Goal: Transaction & Acquisition: Purchase product/service

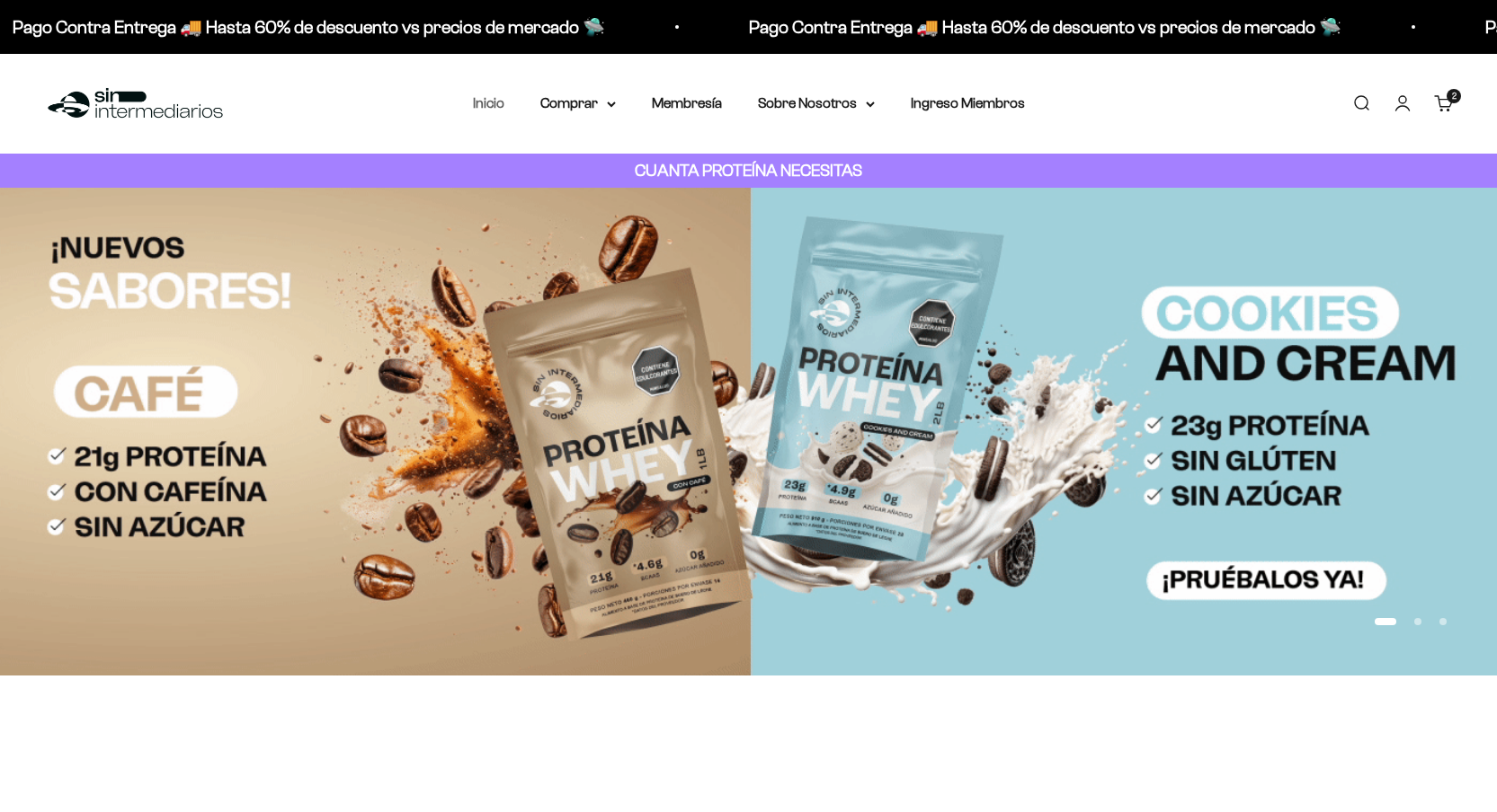
click at [475, 97] on link "Inicio" at bounding box center [488, 103] width 31 height 16
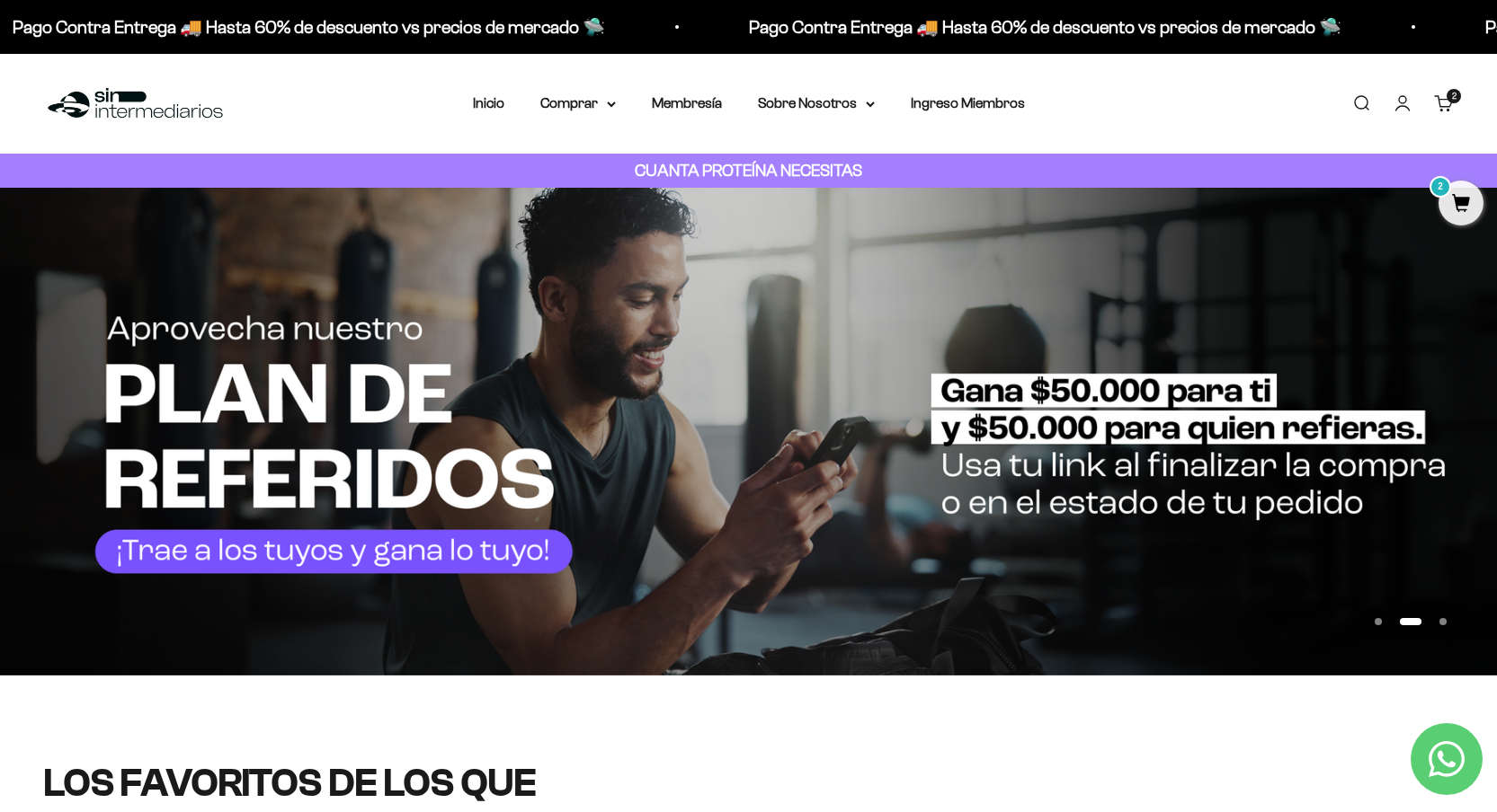
click at [1363, 106] on link "Buscar" at bounding box center [1361, 103] width 20 height 20
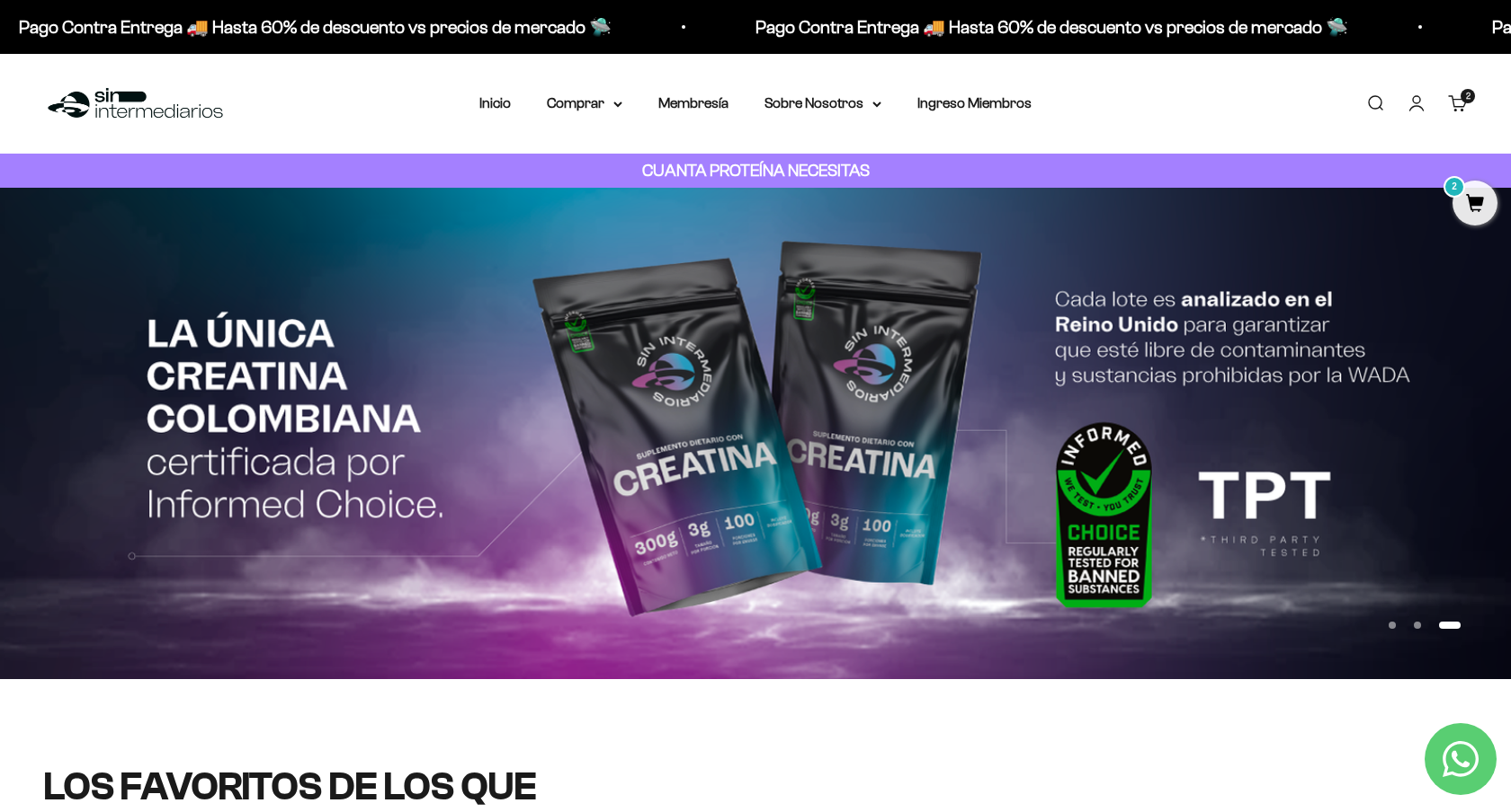
click at [0, 0] on input "Buscar" at bounding box center [0, 0] width 0 height 0
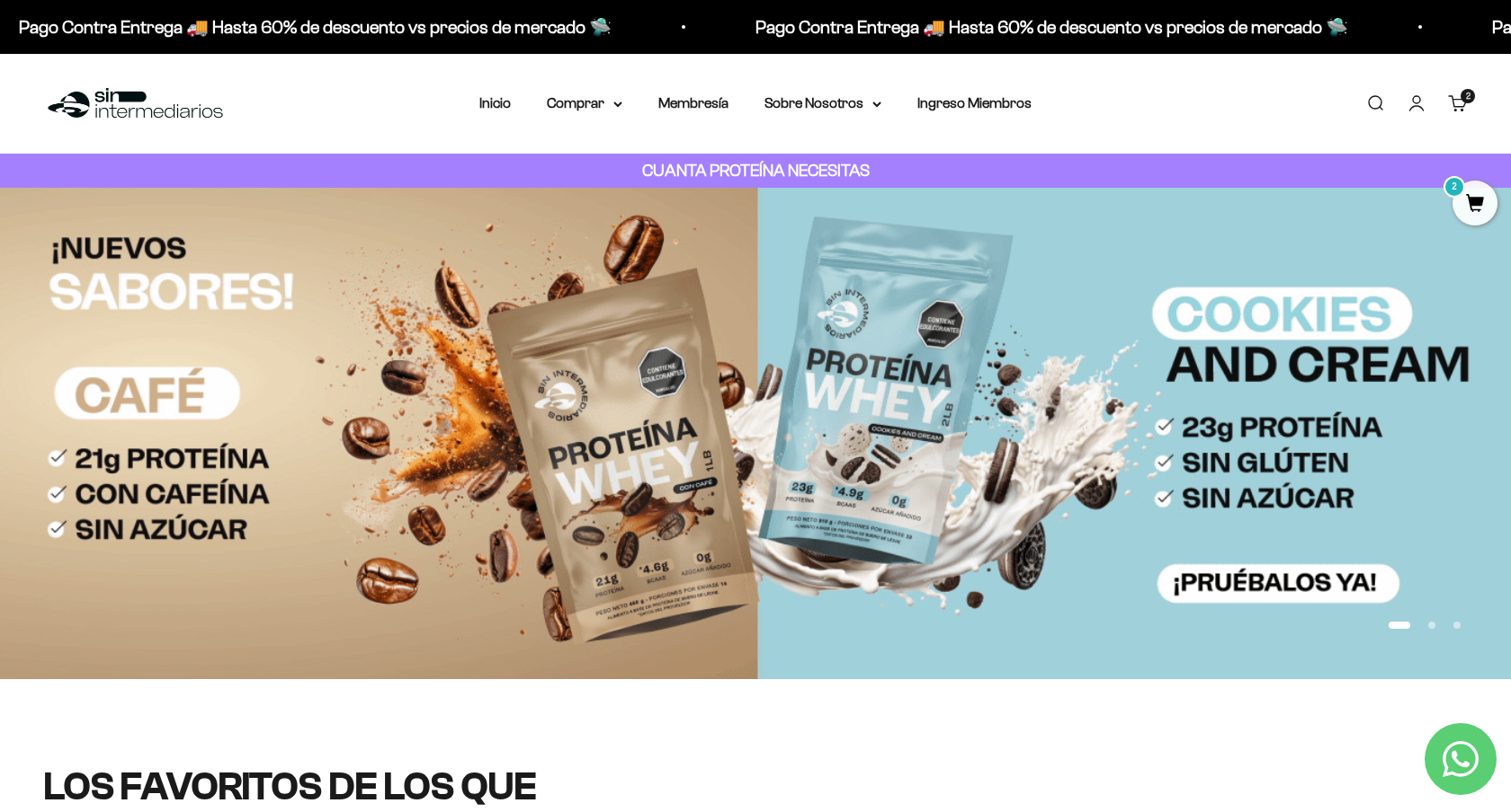
type input "col"
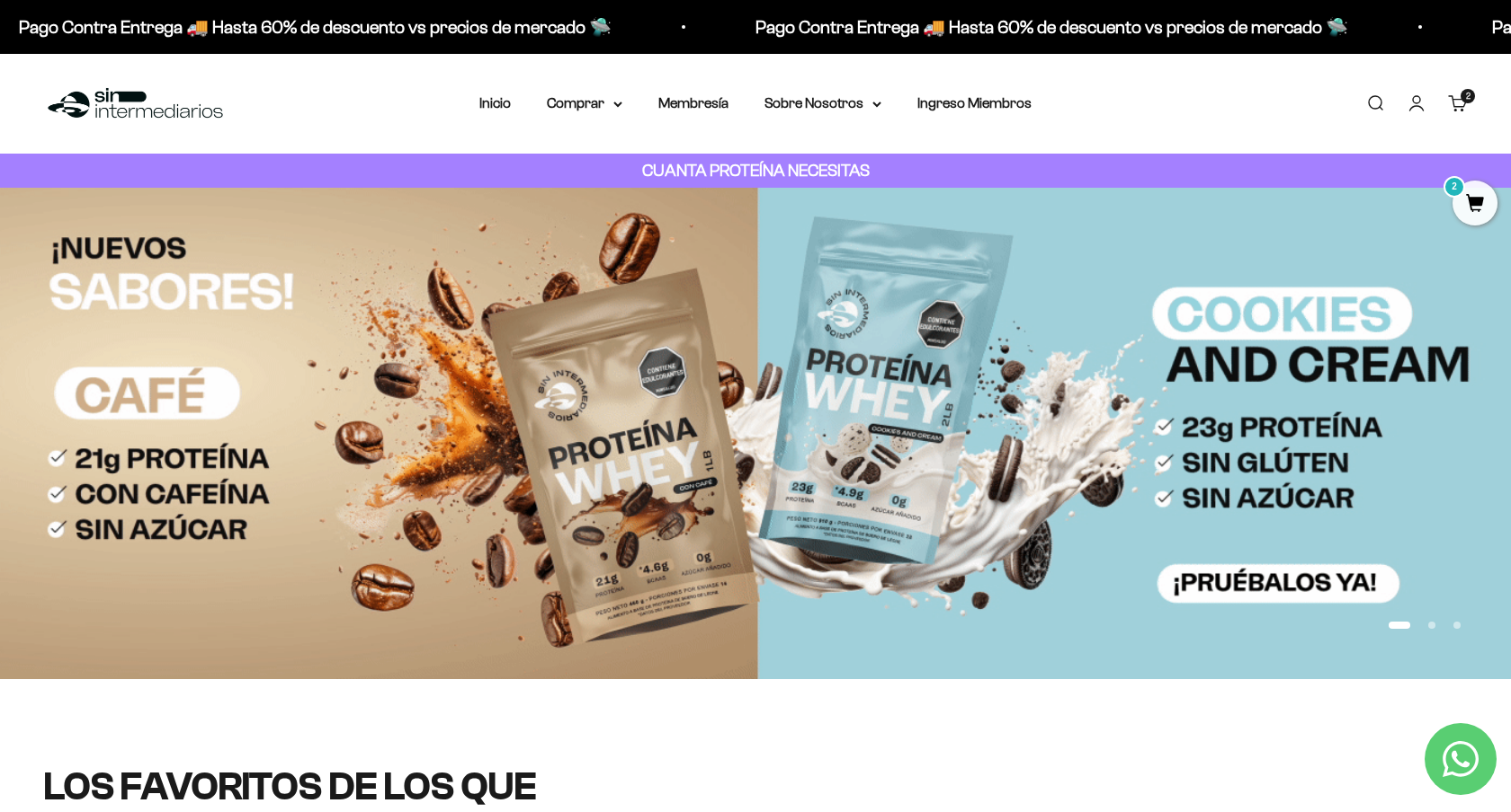
click at [0, 0] on span "Cápsulas Colágeno + Biotina" at bounding box center [0, 0] width 0 height 0
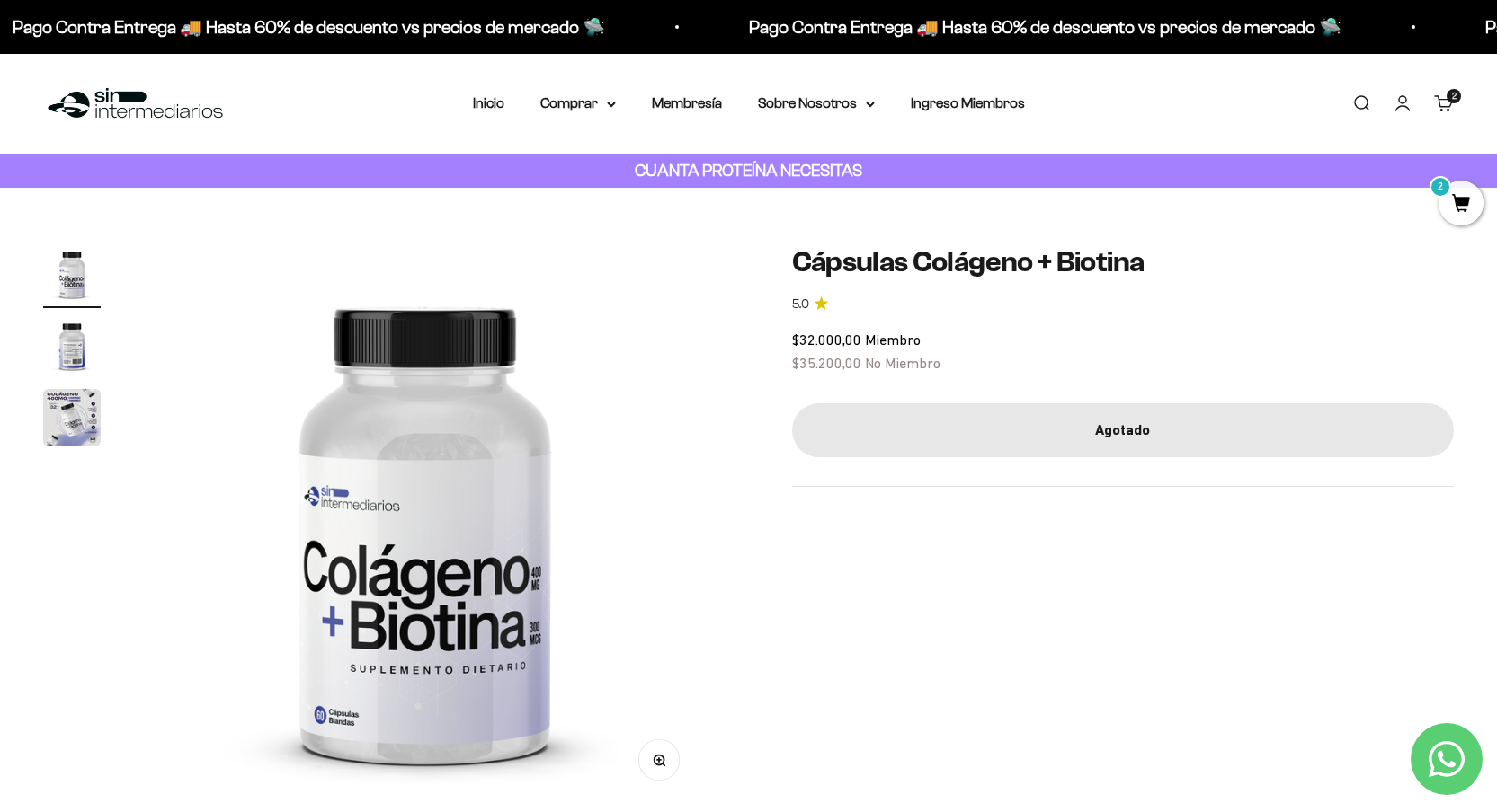
click at [993, 360] on div "$32.000,00 Miembro $35.200,00 No Miembro" at bounding box center [1123, 352] width 663 height 46
click at [974, 458] on buy-buttons "Agotado" at bounding box center [1123, 430] width 663 height 54
click at [720, 296] on div "Zoom Ir al artículo 1 Ir al artículo 2 Ir al artículo 3 Cápsulas Colágeno + Bio…" at bounding box center [748, 526] width 1411 height 562
click at [1459, 197] on span "2" at bounding box center [1462, 203] width 45 height 45
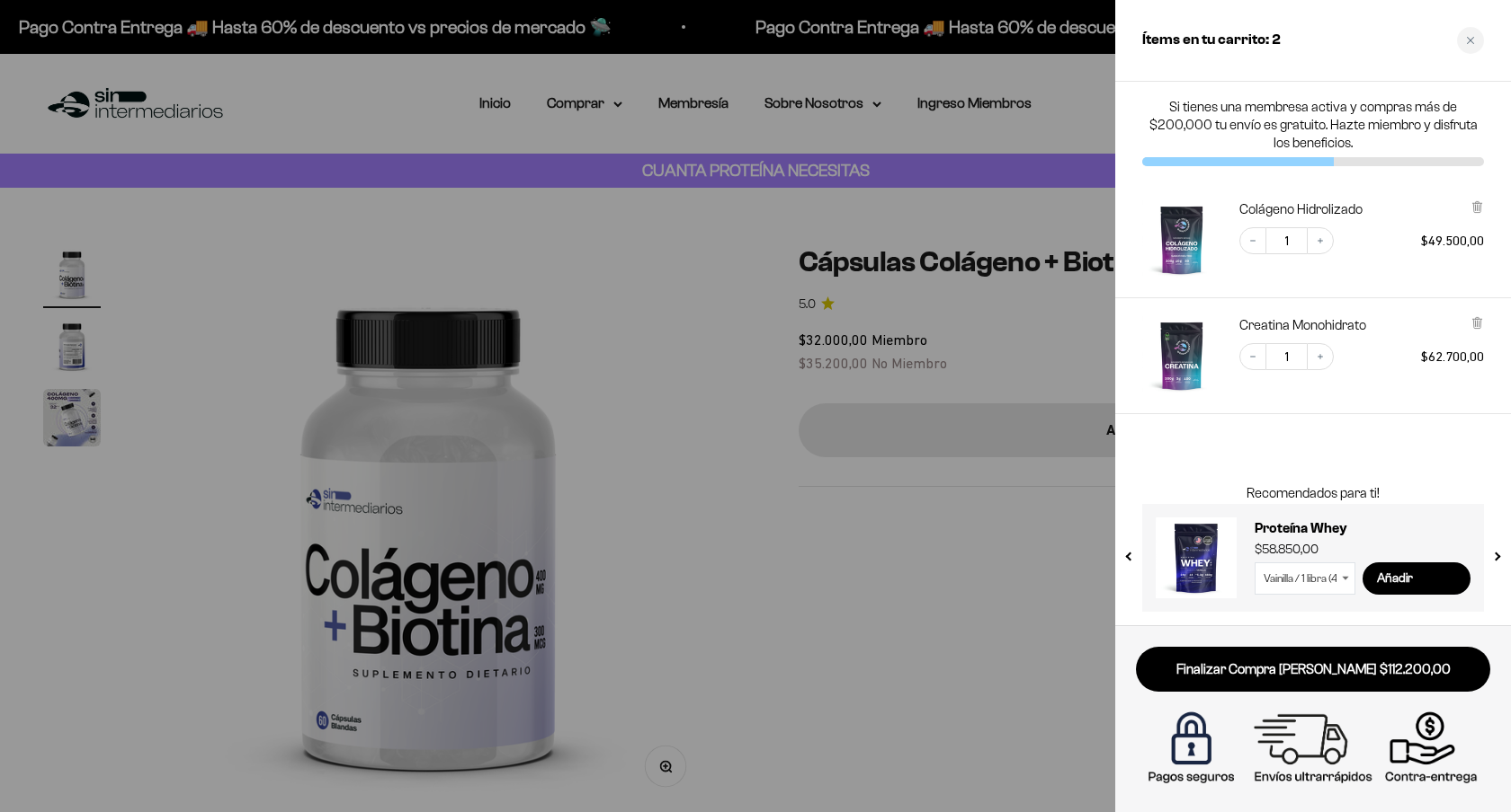
click at [1035, 313] on div at bounding box center [756, 406] width 1511 height 812
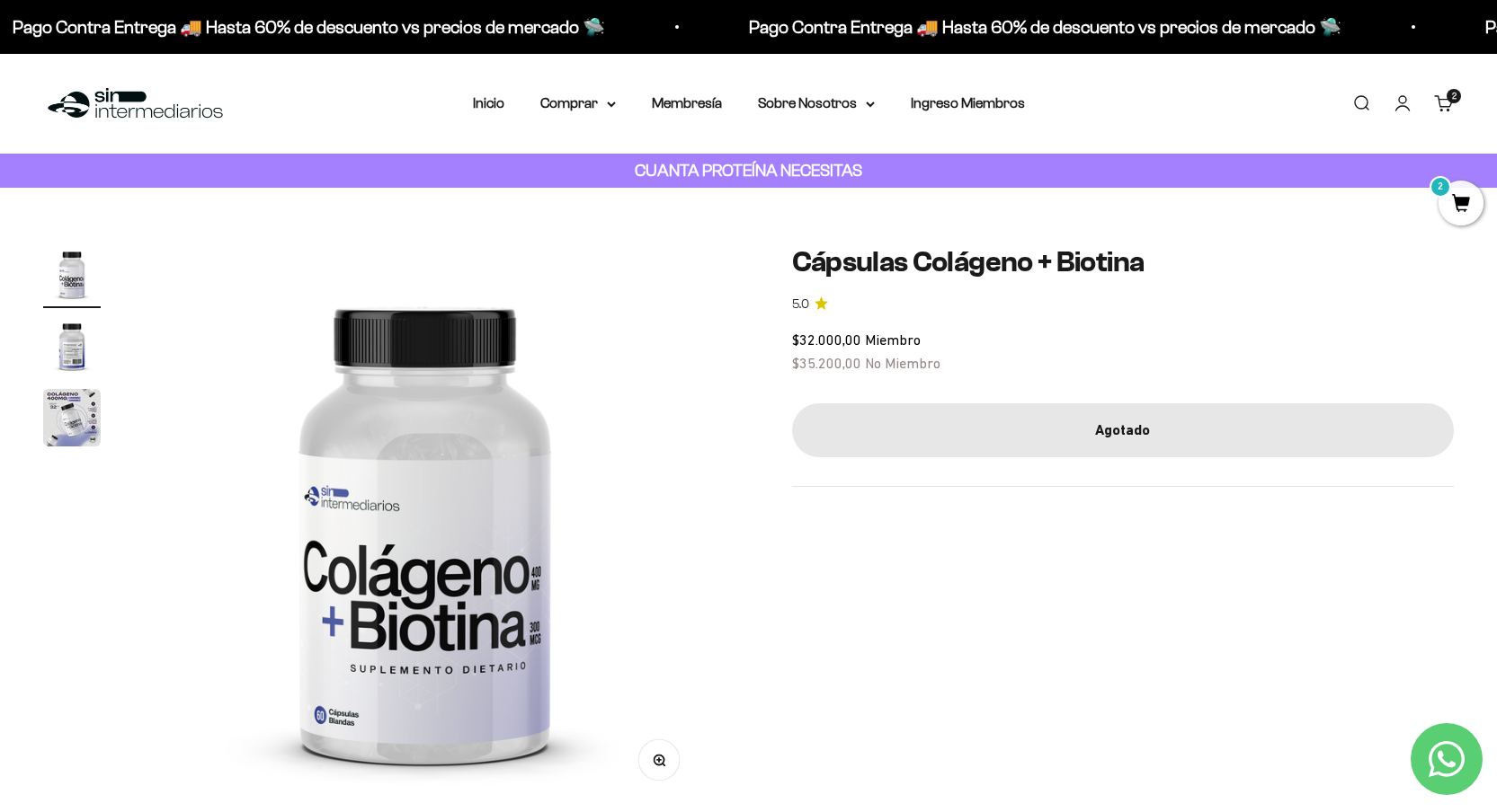
click at [67, 410] on img "Ir al artículo 3" at bounding box center [72, 417] width 58 height 58
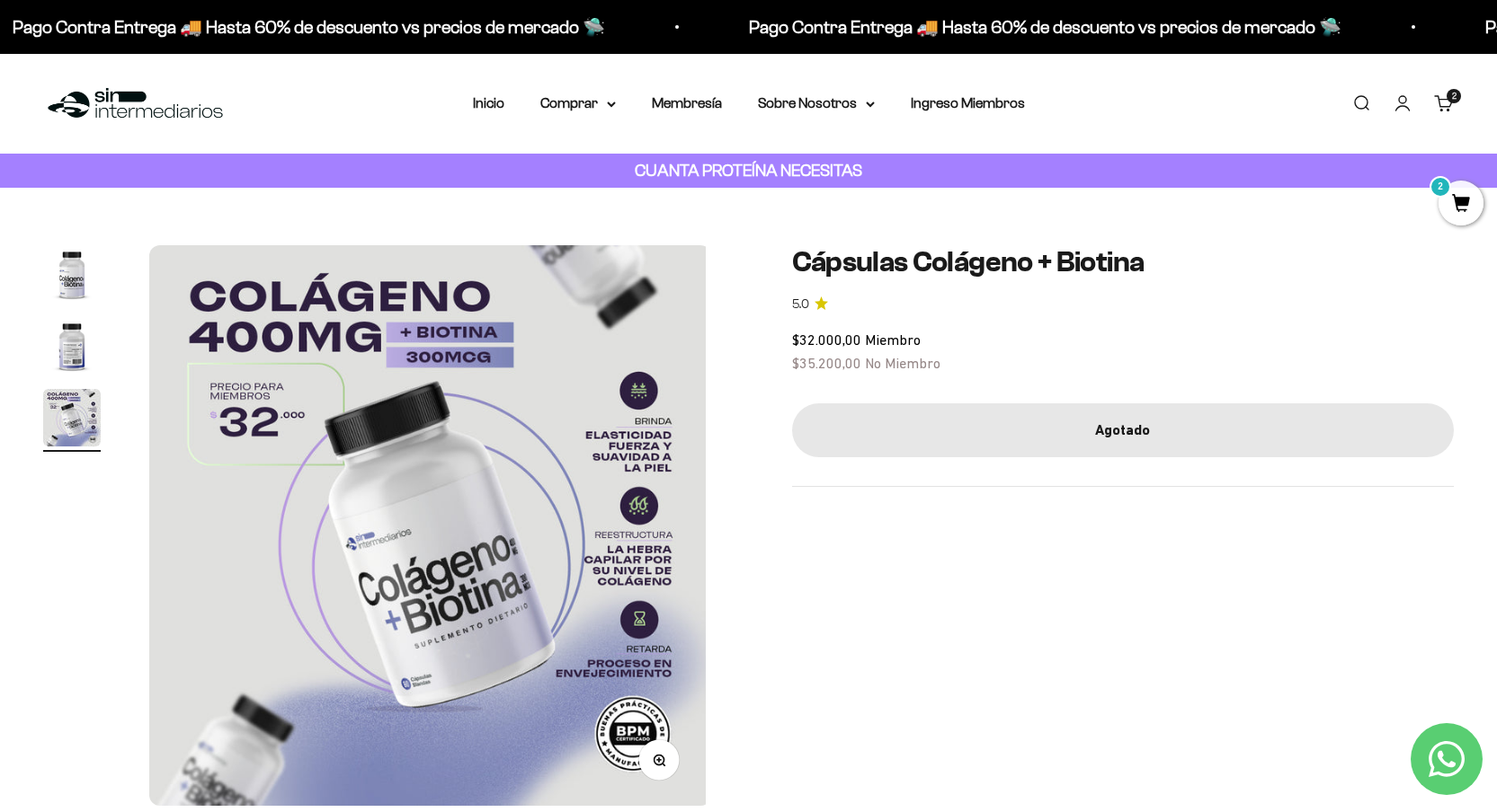
scroll to position [0, 1166]
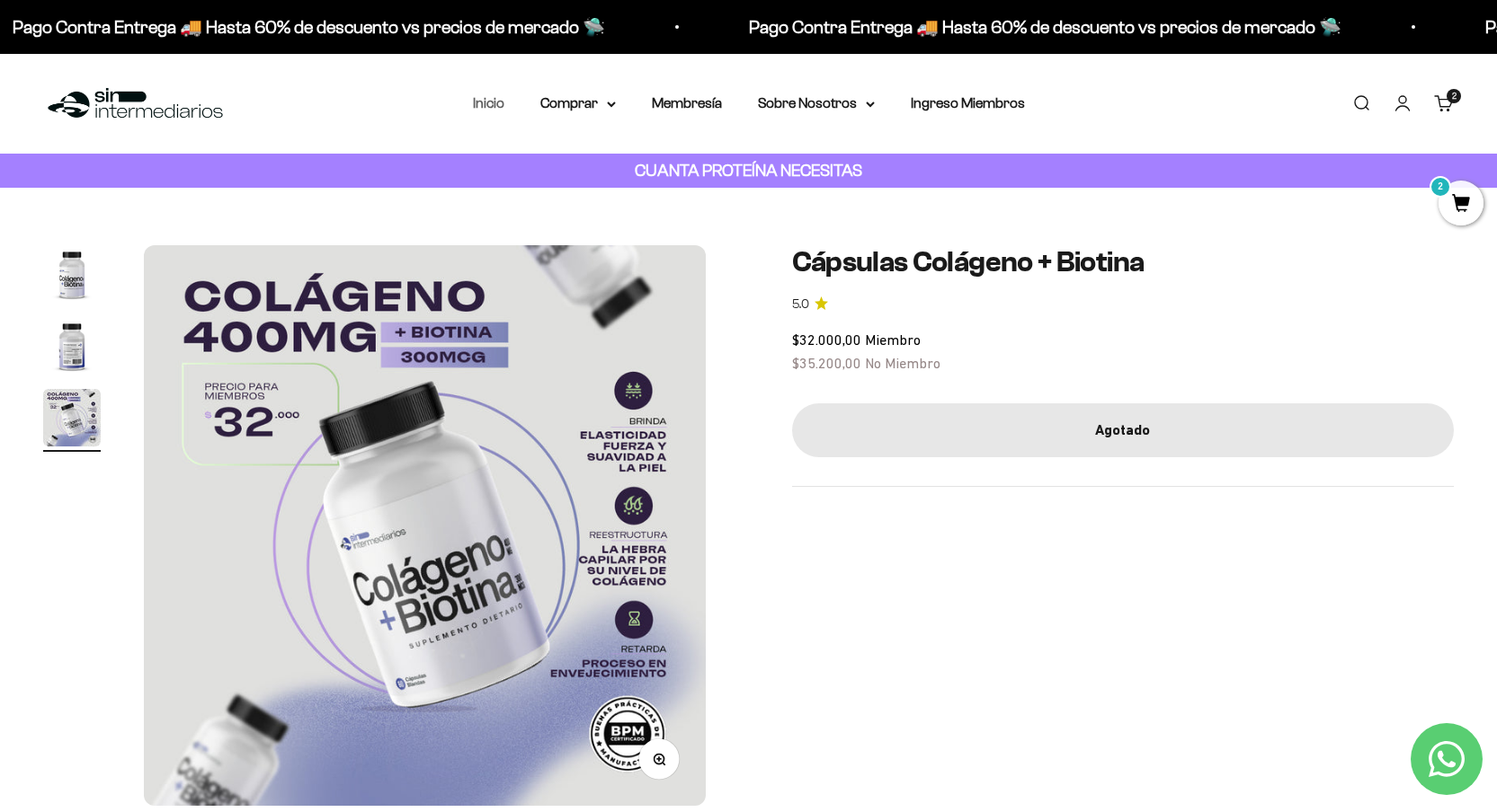
click at [497, 107] on link "Inicio" at bounding box center [488, 103] width 31 height 16
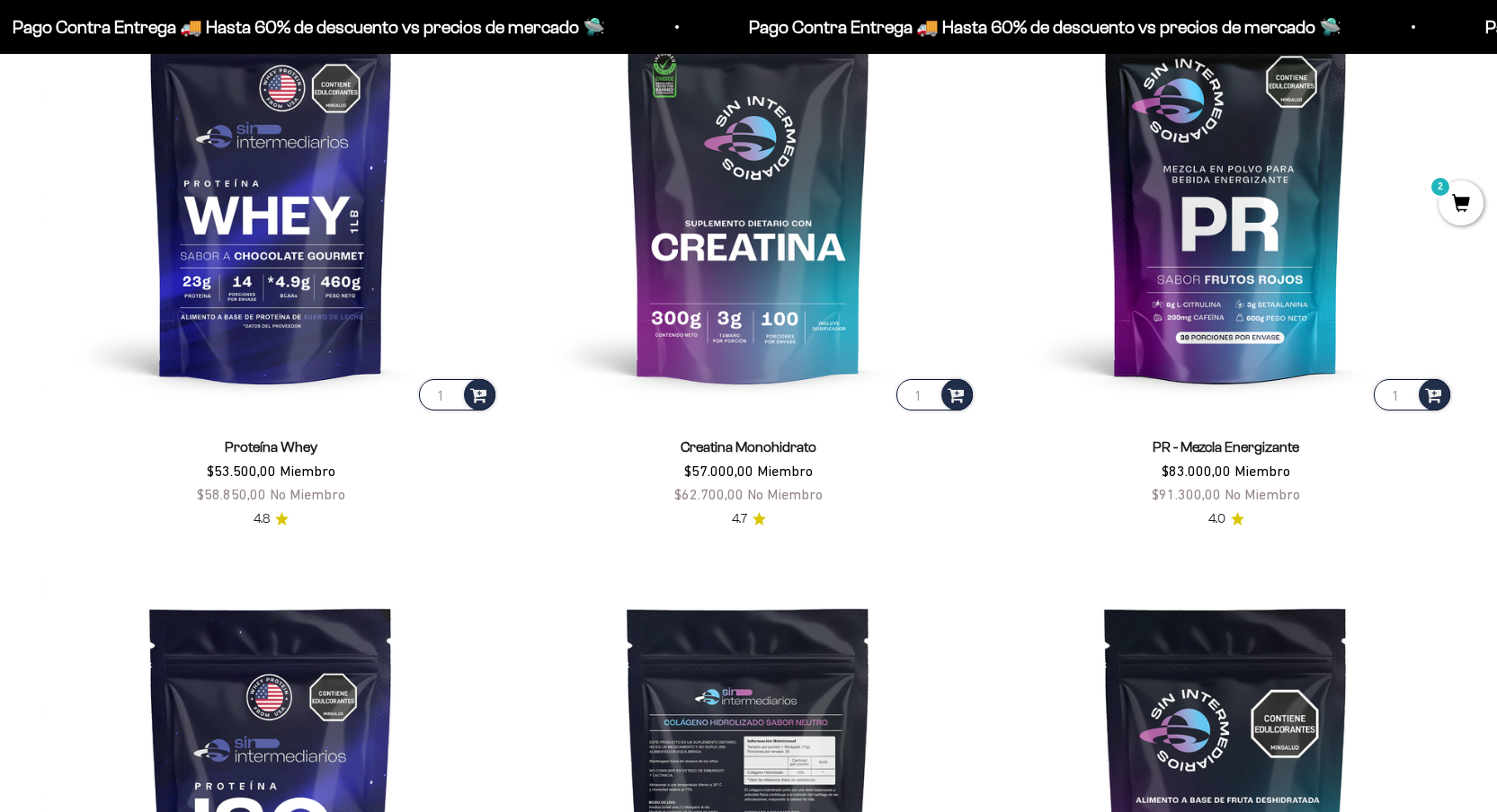
scroll to position [1085, 0]
